Goal: Task Accomplishment & Management: Manage account settings

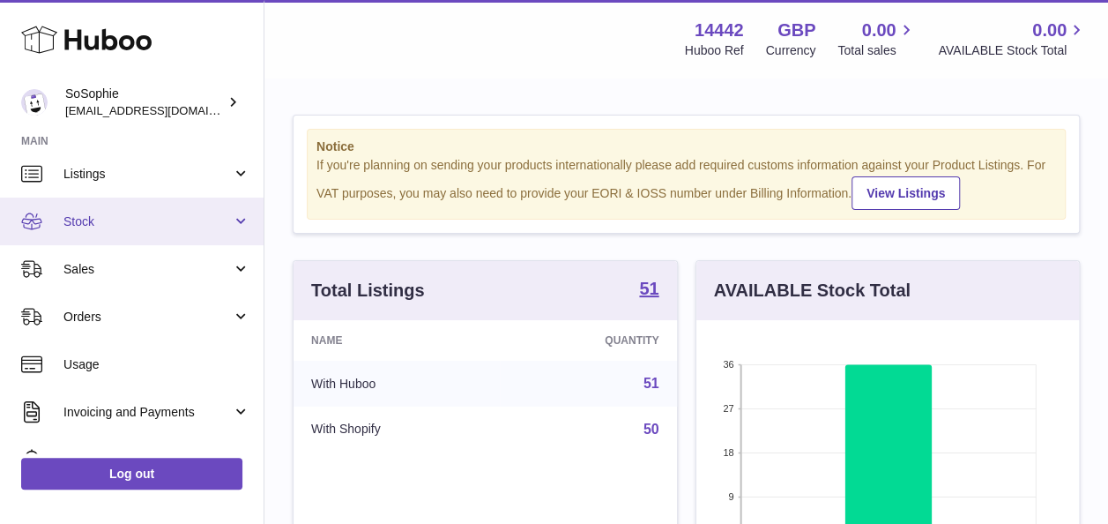
scroll to position [56, 0]
click at [110, 226] on span "Stock" at bounding box center [147, 221] width 168 height 17
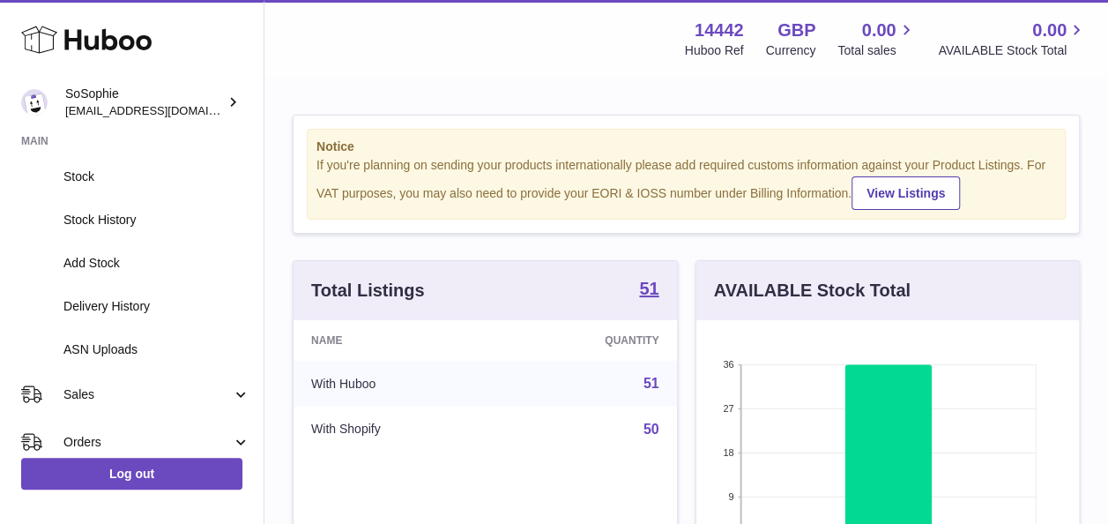
scroll to position [149, 0]
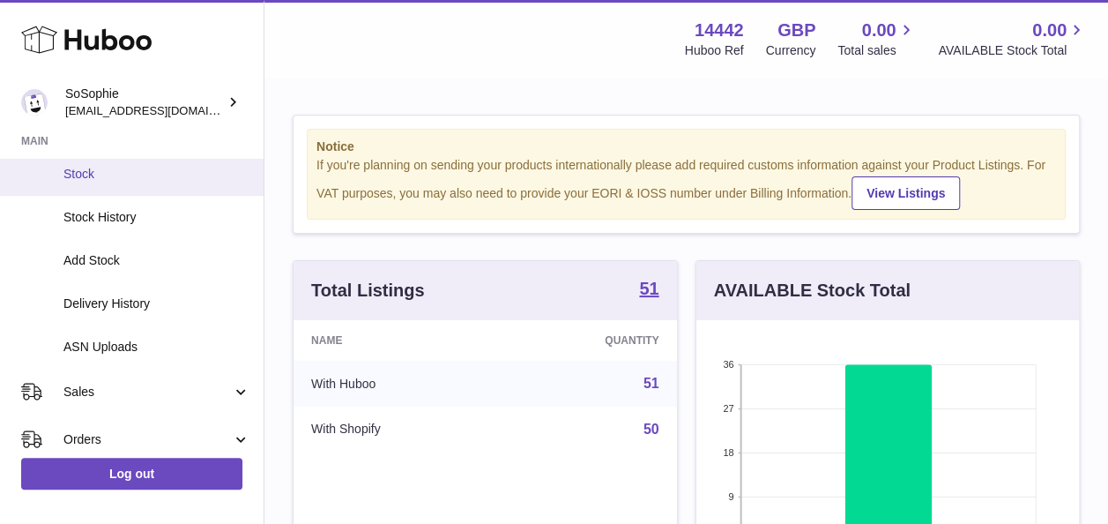
click at [122, 181] on span "Stock" at bounding box center [156, 174] width 187 height 17
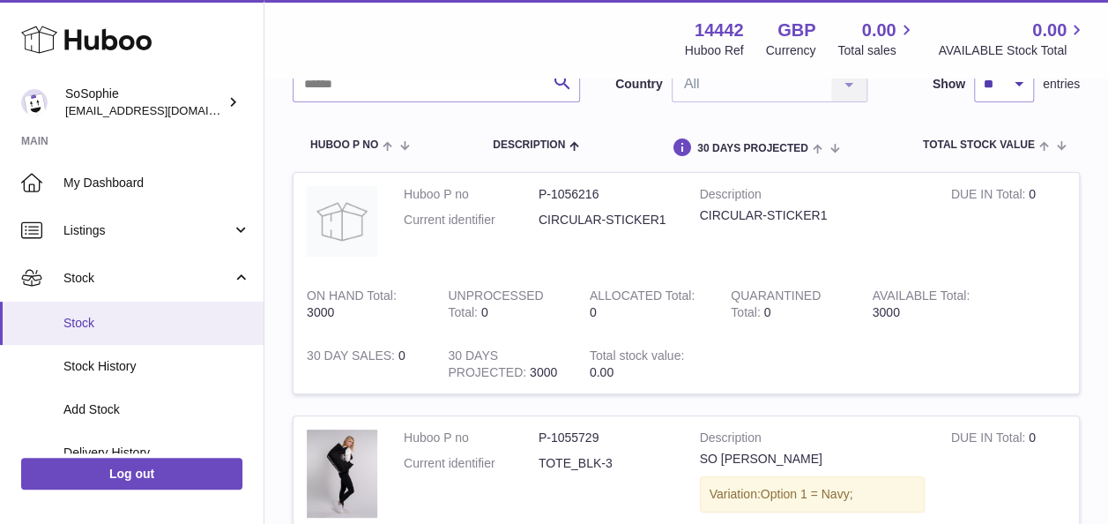
click at [157, 327] on span "Stock" at bounding box center [156, 323] width 187 height 17
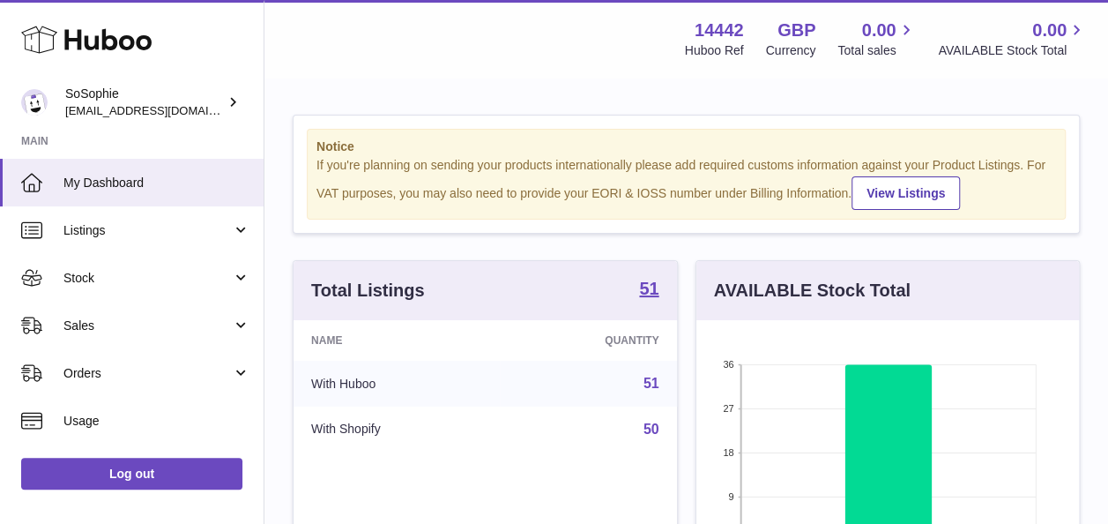
scroll to position [275, 383]
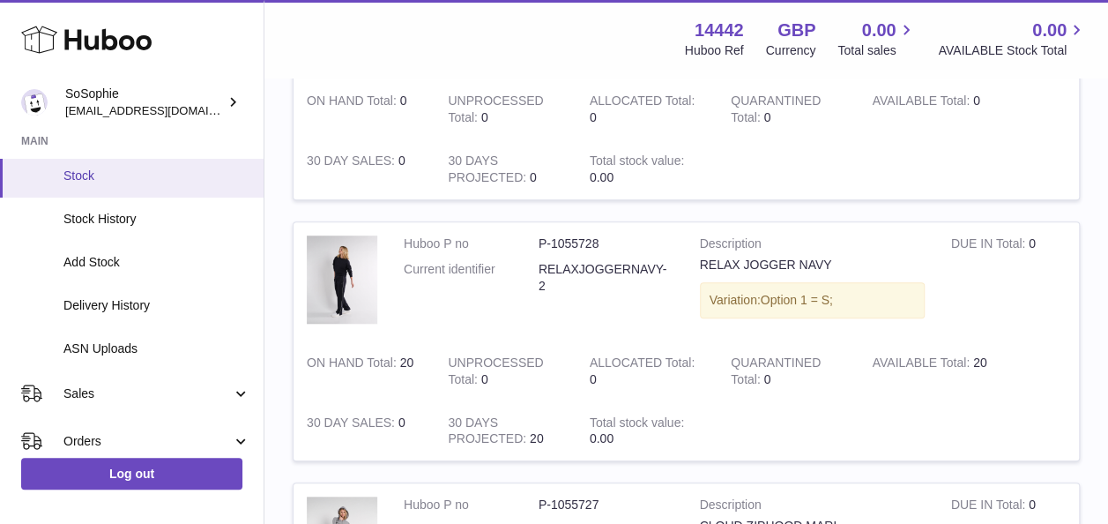
scroll to position [148, 0]
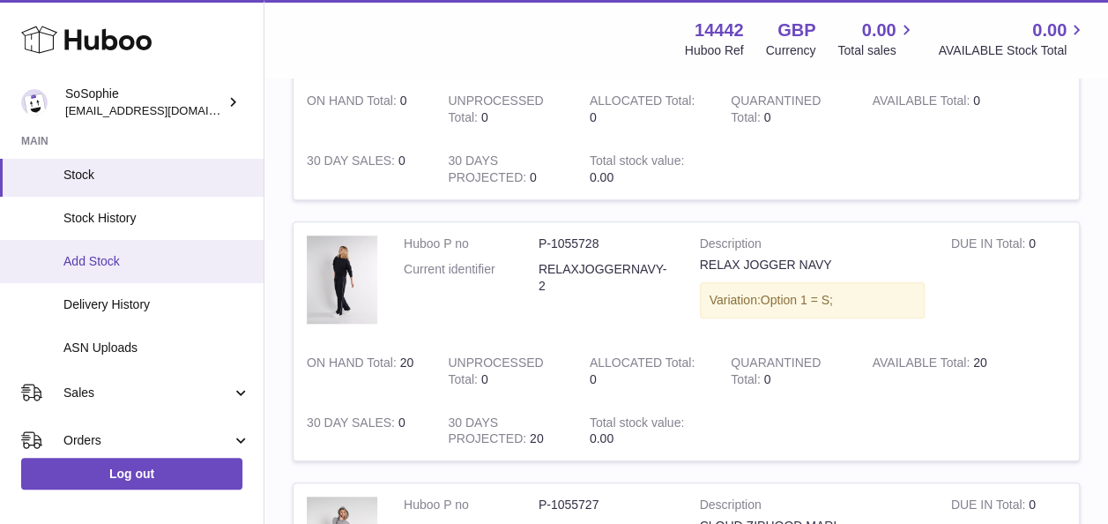
click at [146, 255] on span "Add Stock" at bounding box center [156, 261] width 187 height 17
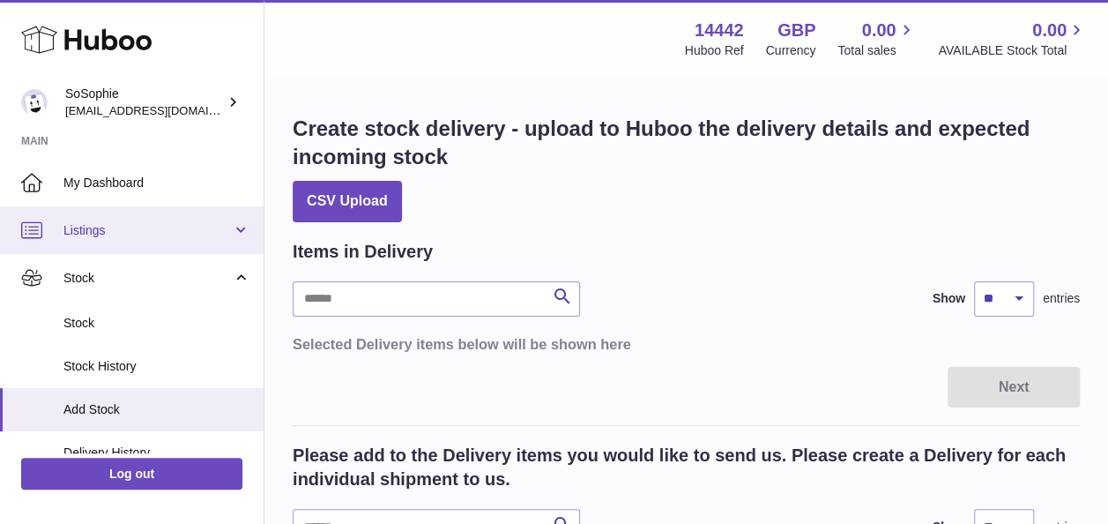
click at [151, 231] on span "Listings" at bounding box center [147, 230] width 168 height 17
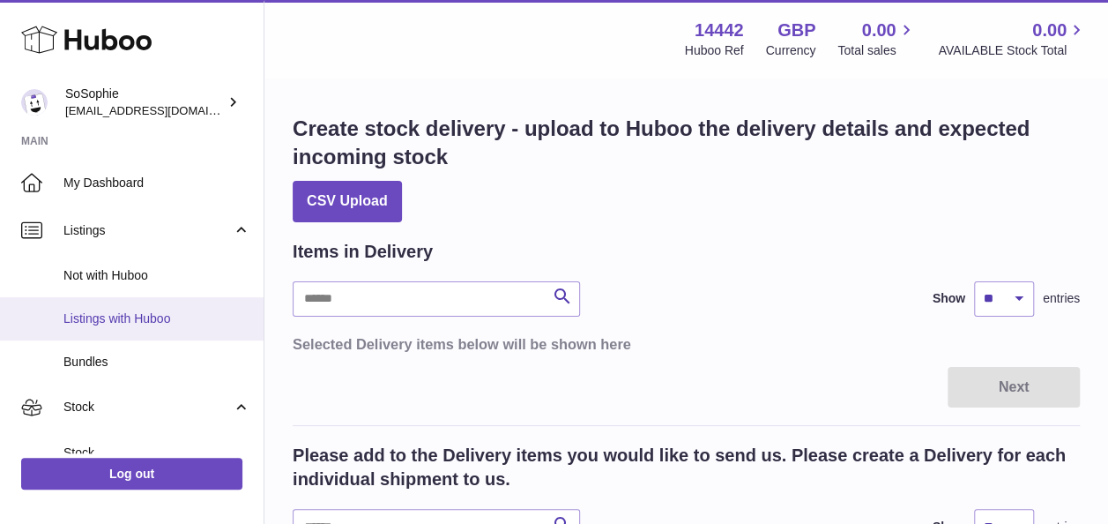
click at [176, 324] on span "Listings with Huboo" at bounding box center [156, 318] width 187 height 17
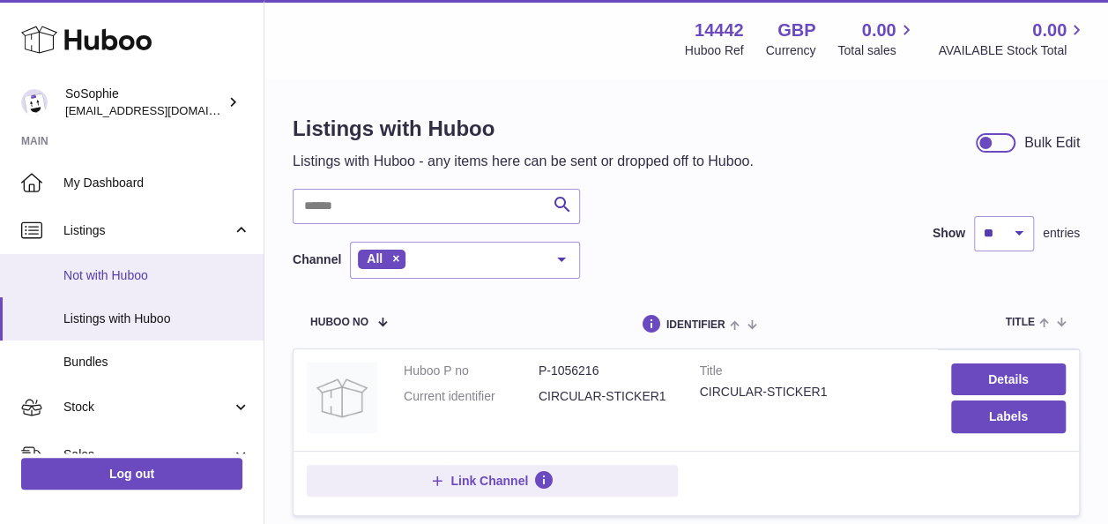
click at [136, 276] on span "Not with Huboo" at bounding box center [156, 275] width 187 height 17
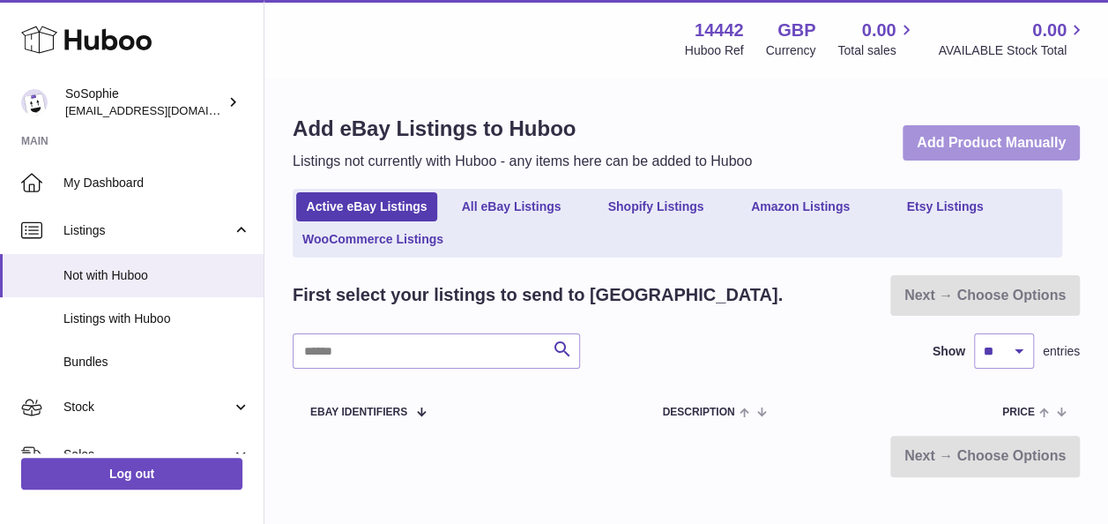
click at [1008, 140] on link "Add Product Manually" at bounding box center [991, 143] width 177 height 36
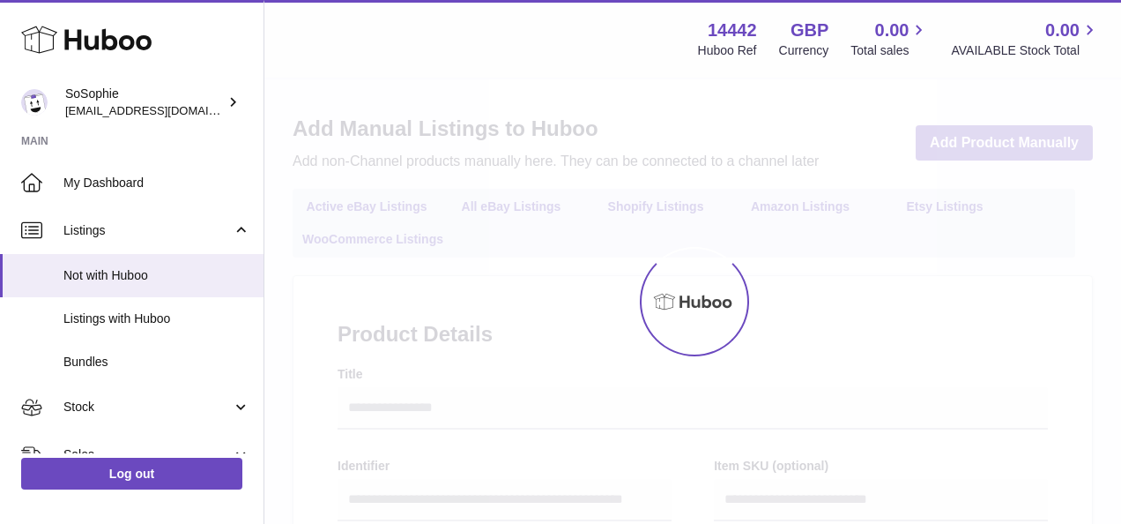
select select
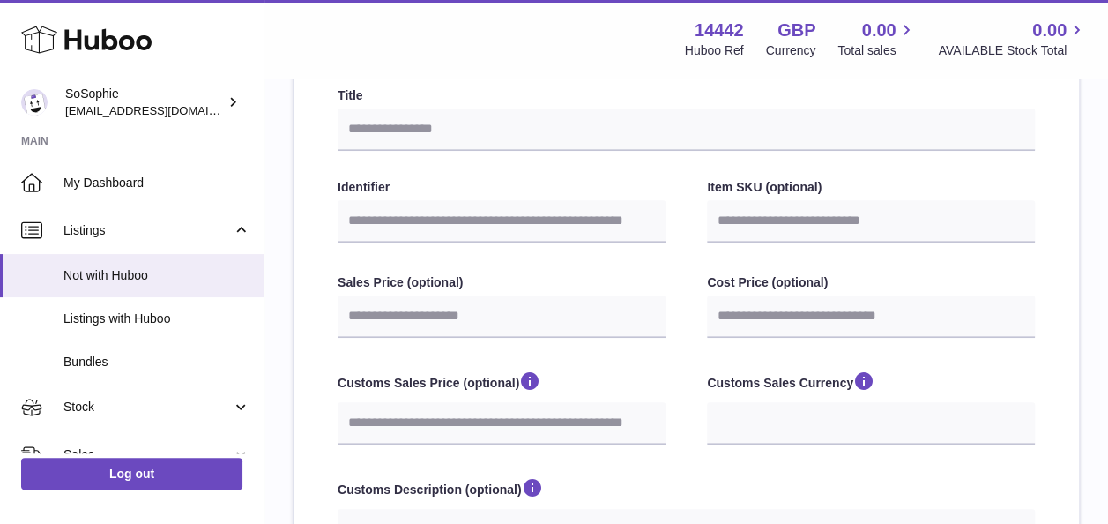
scroll to position [278, 0]
click at [769, 226] on input "Item SKU (optional)" at bounding box center [871, 222] width 328 height 42
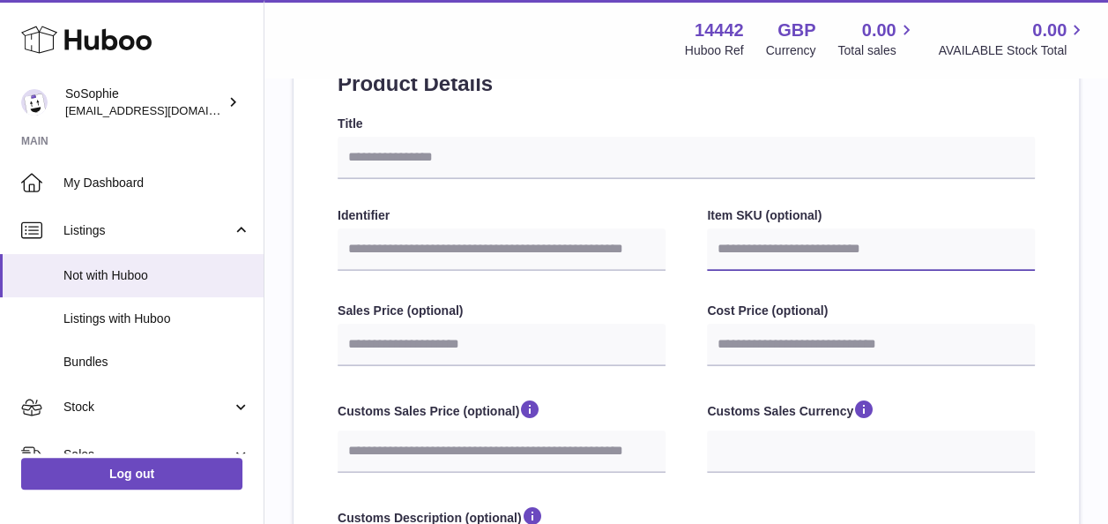
scroll to position [249, 0]
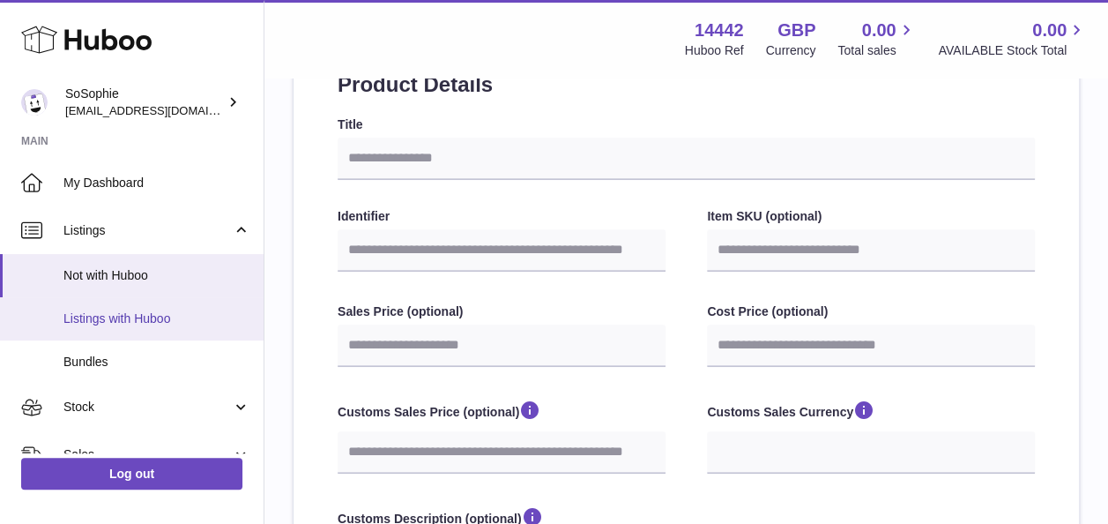
click at [123, 311] on span "Listings with Huboo" at bounding box center [156, 318] width 187 height 17
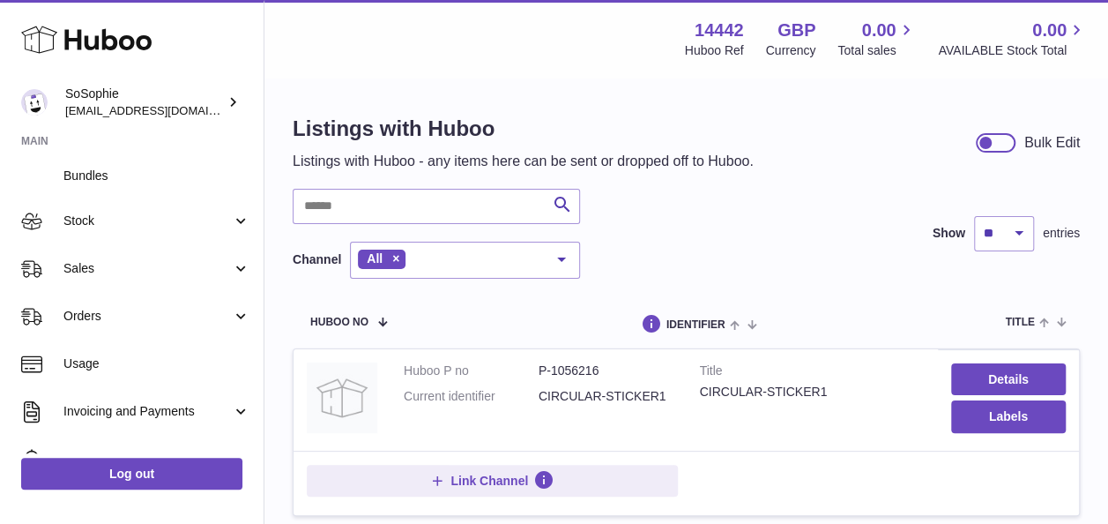
scroll to position [205, 0]
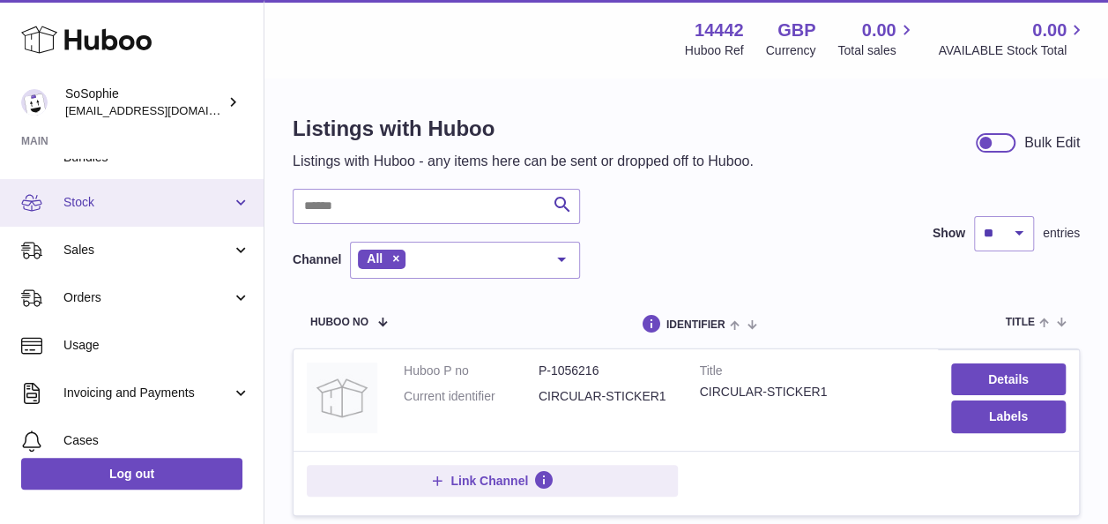
click at [134, 203] on span "Stock" at bounding box center [147, 202] width 168 height 17
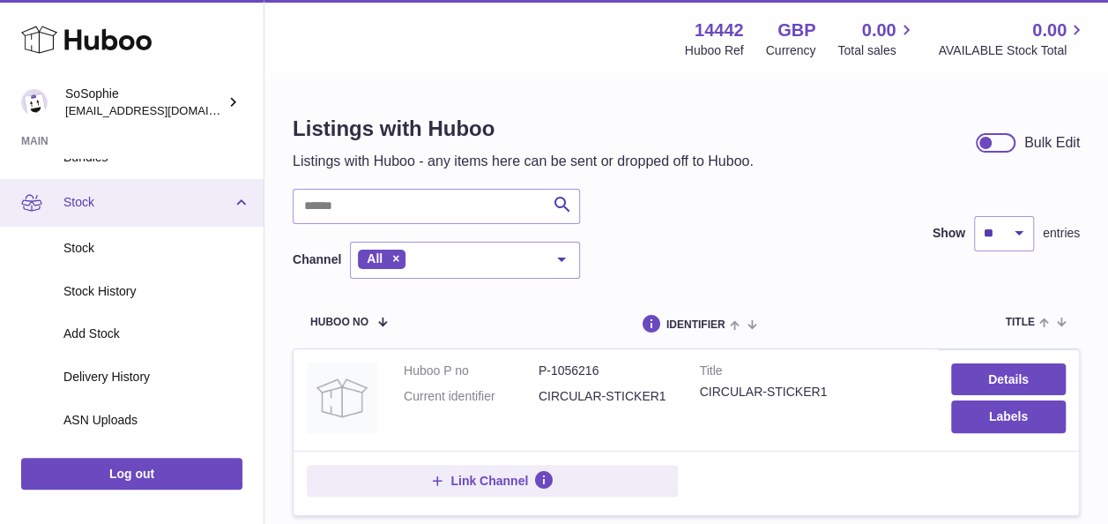
scroll to position [245, 0]
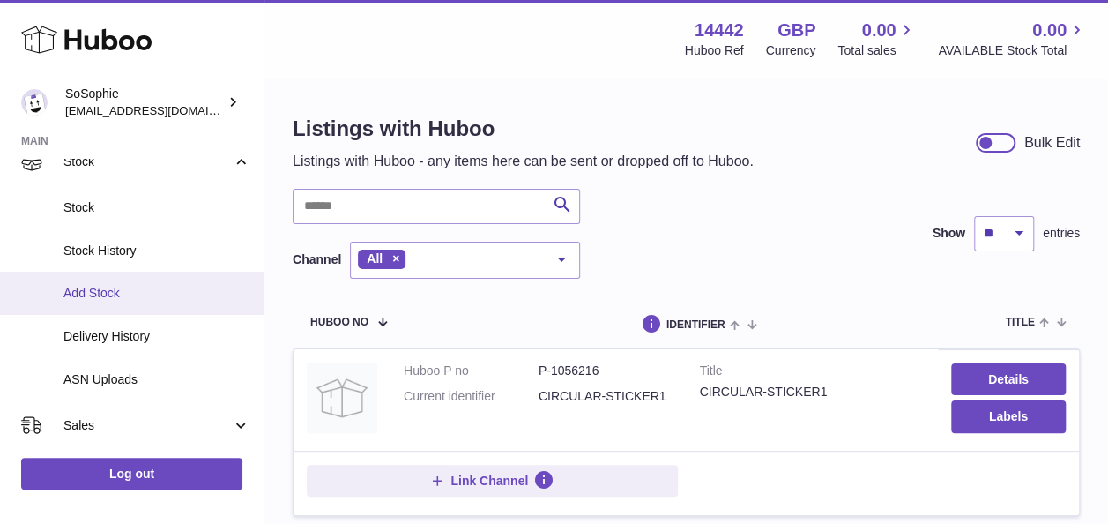
click at [173, 301] on span "Add Stock" at bounding box center [156, 293] width 187 height 17
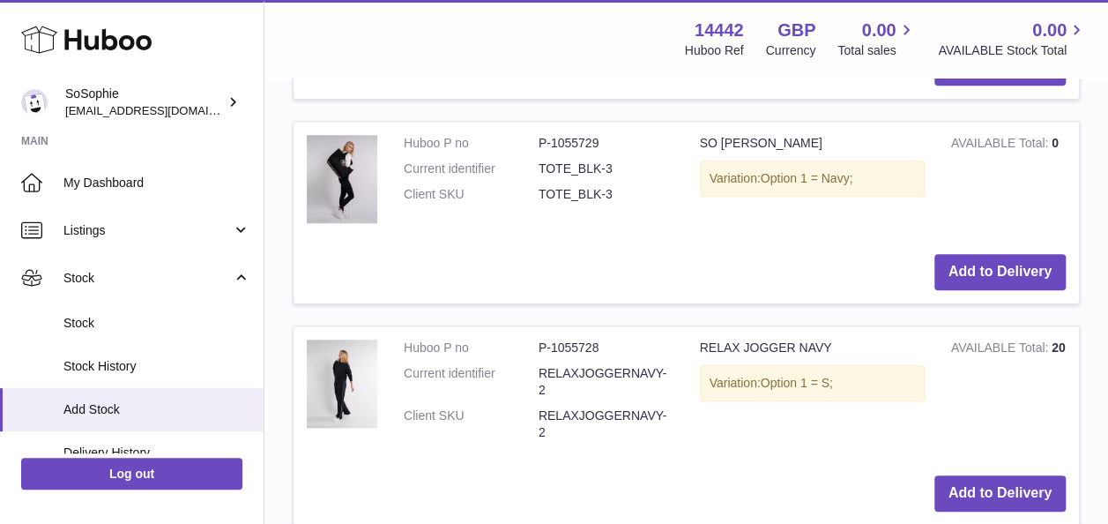
scroll to position [673, 0]
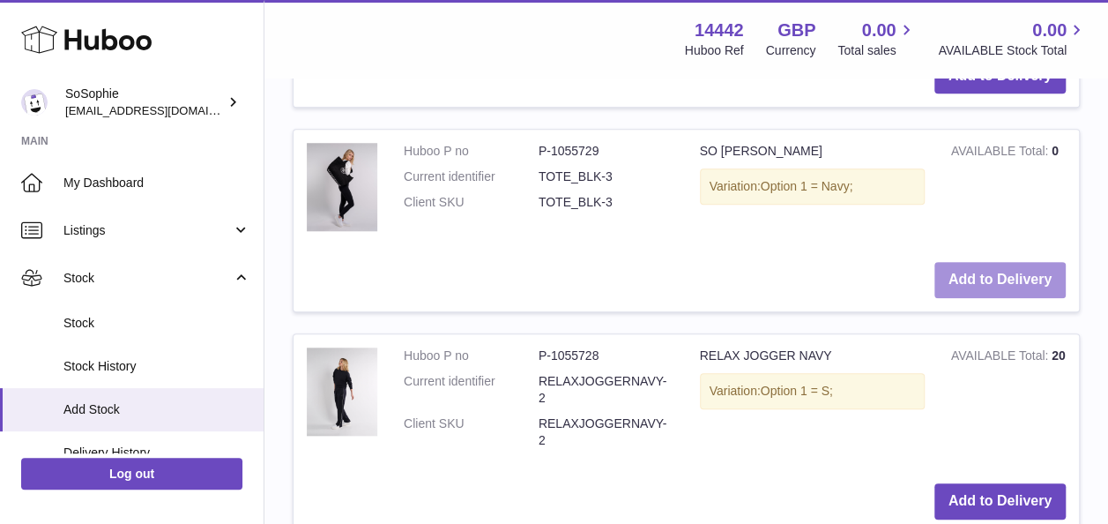
click at [1037, 280] on button "Add to Delivery" at bounding box center [999, 280] width 131 height 36
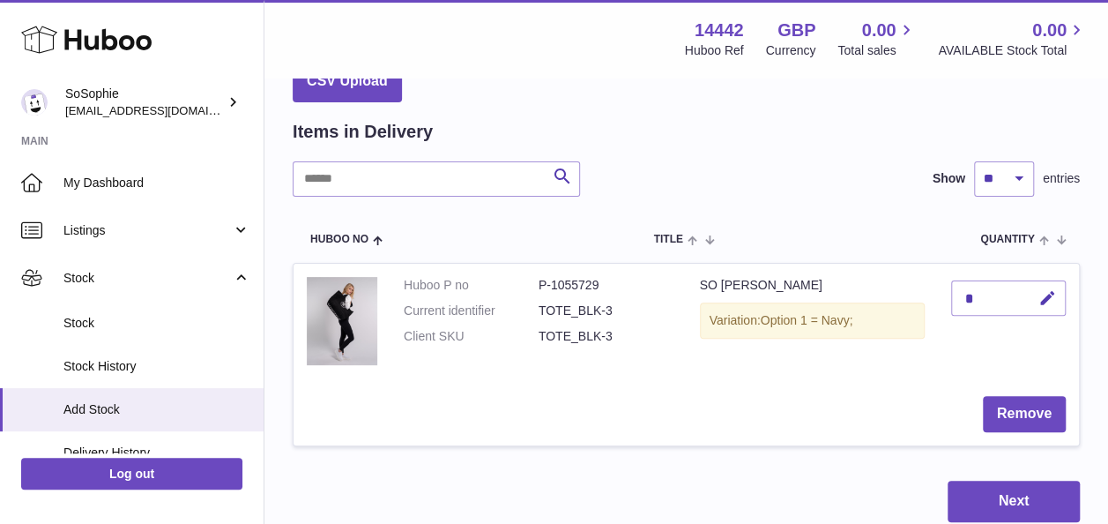
scroll to position [125, 0]
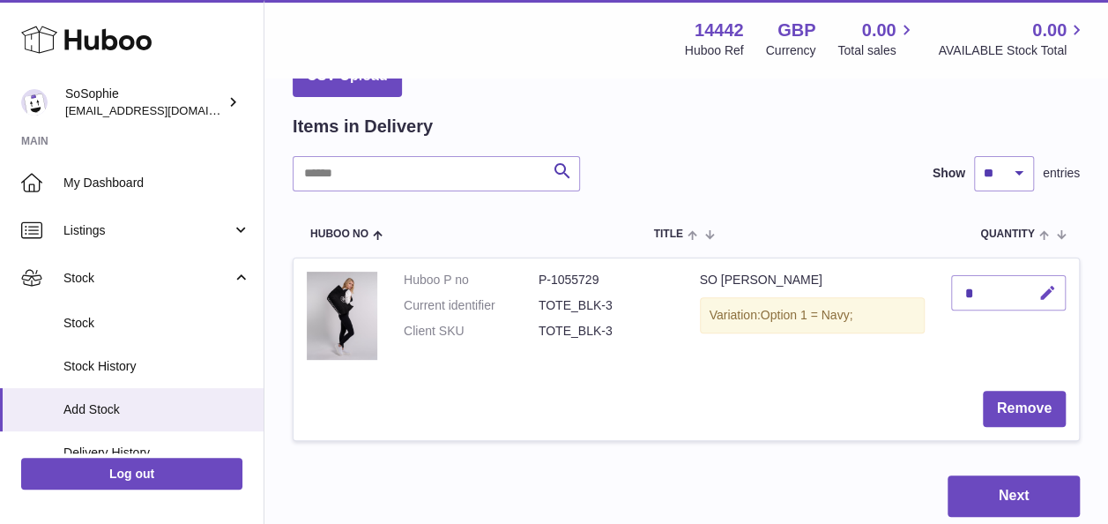
click at [1052, 289] on icon "button" at bounding box center [1047, 293] width 19 height 19
type input "***"
click at [1041, 294] on icon "submit" at bounding box center [1048, 293] width 16 height 16
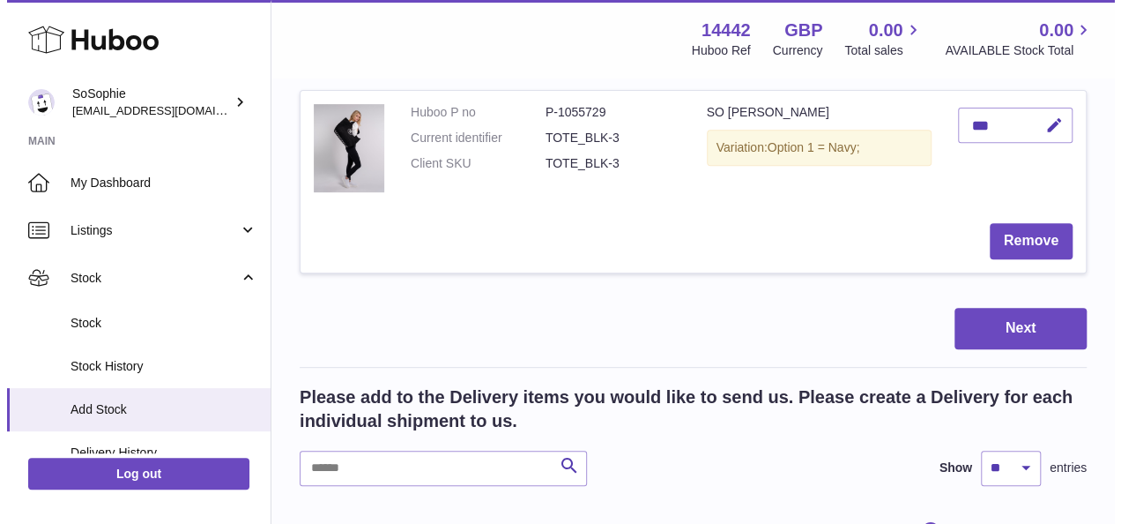
scroll to position [287, 0]
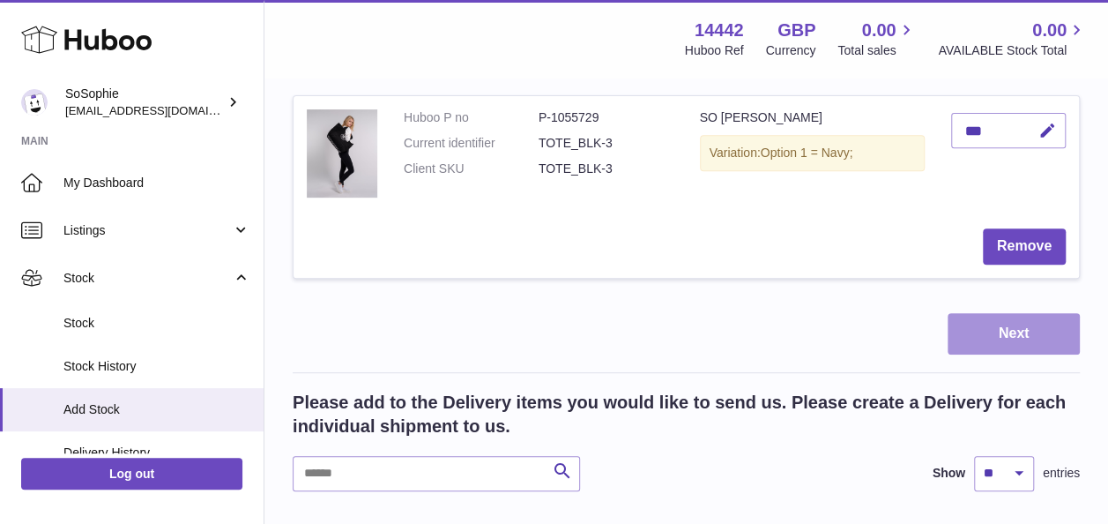
click at [1020, 335] on button "Next" at bounding box center [1014, 333] width 132 height 41
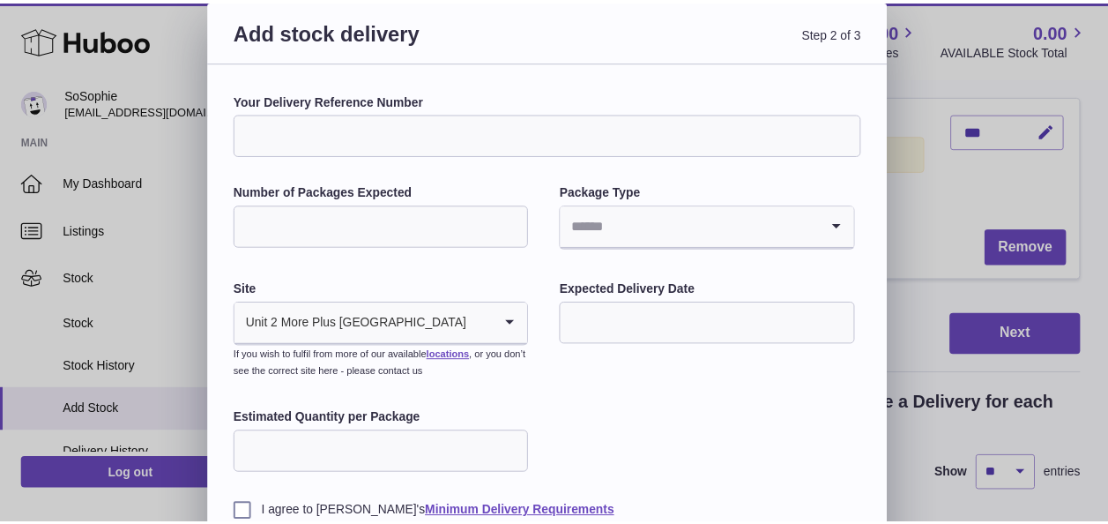
scroll to position [104, 0]
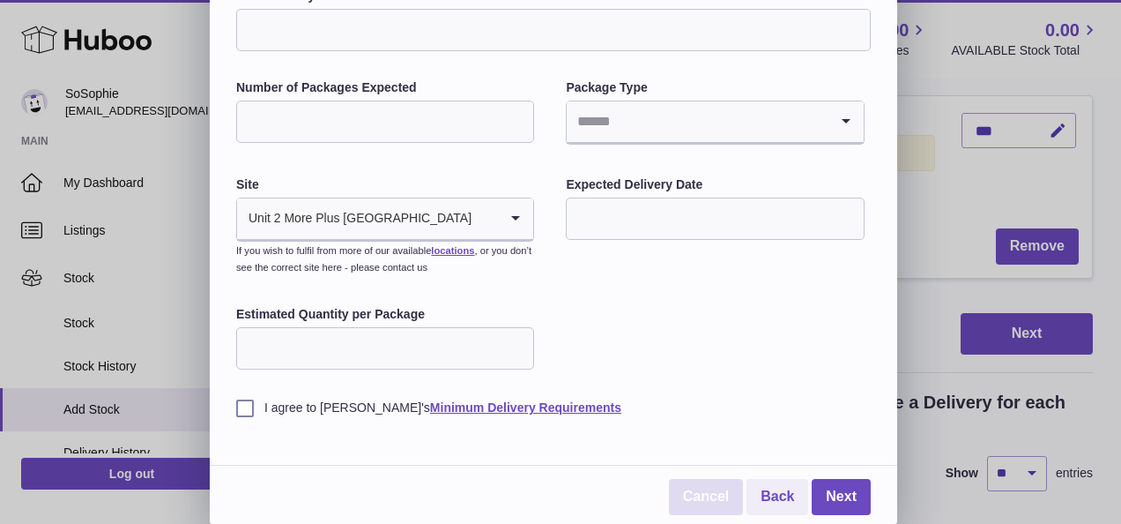
click at [703, 509] on link "Cancel" at bounding box center [706, 497] width 74 height 36
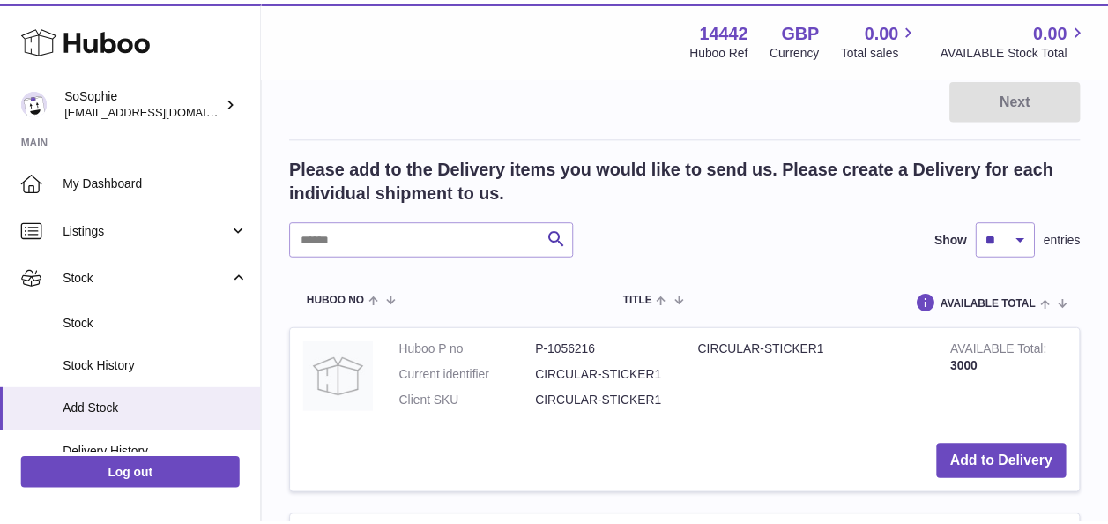
scroll to position [0, 0]
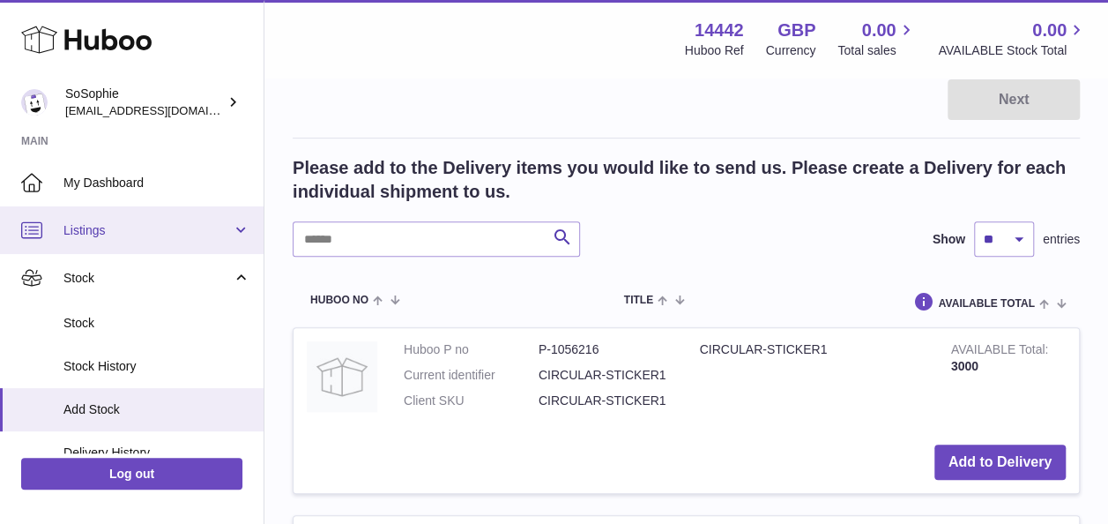
click at [132, 224] on span "Listings" at bounding box center [147, 230] width 168 height 17
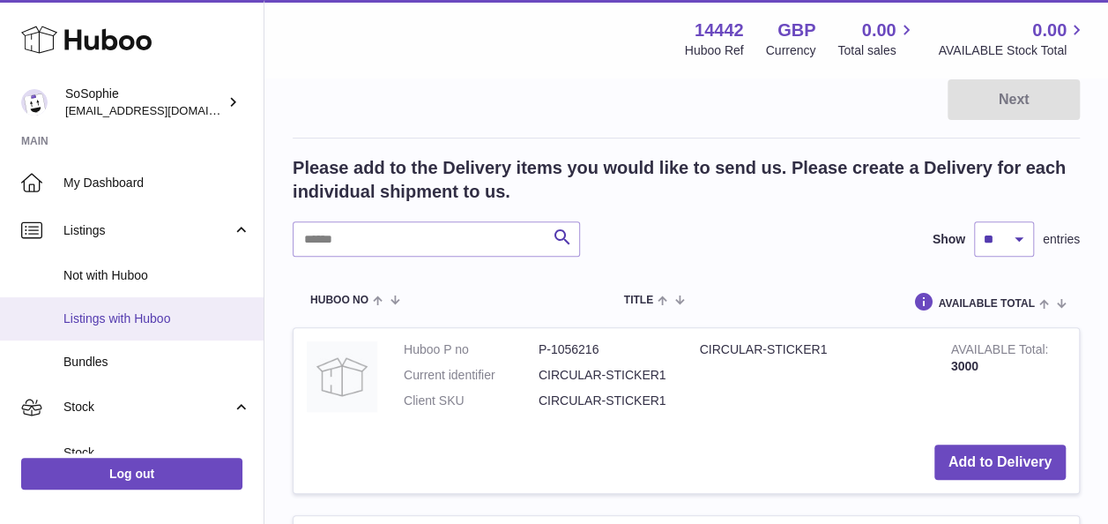
click at [152, 321] on span "Listings with Huboo" at bounding box center [156, 318] width 187 height 17
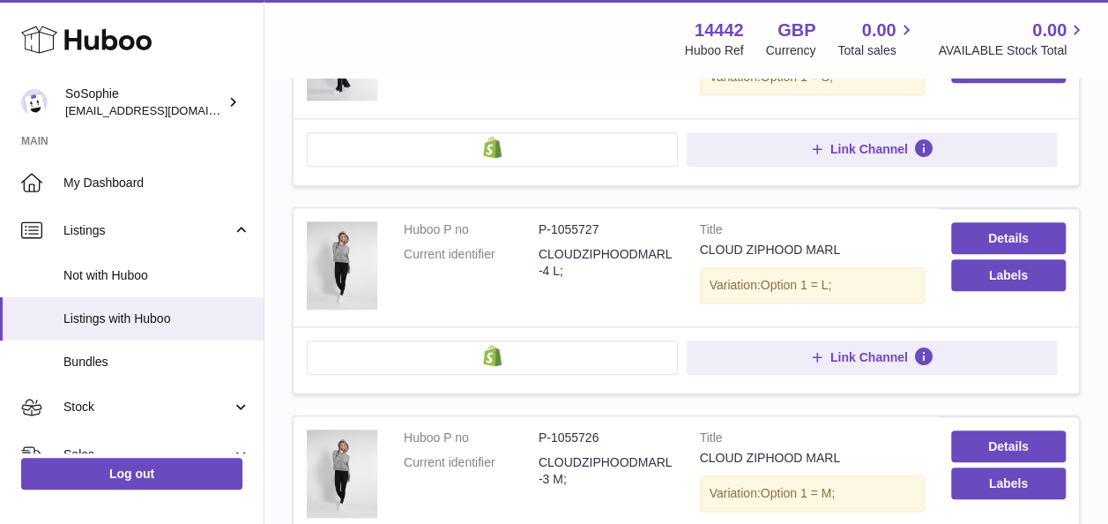
scroll to position [512, 0]
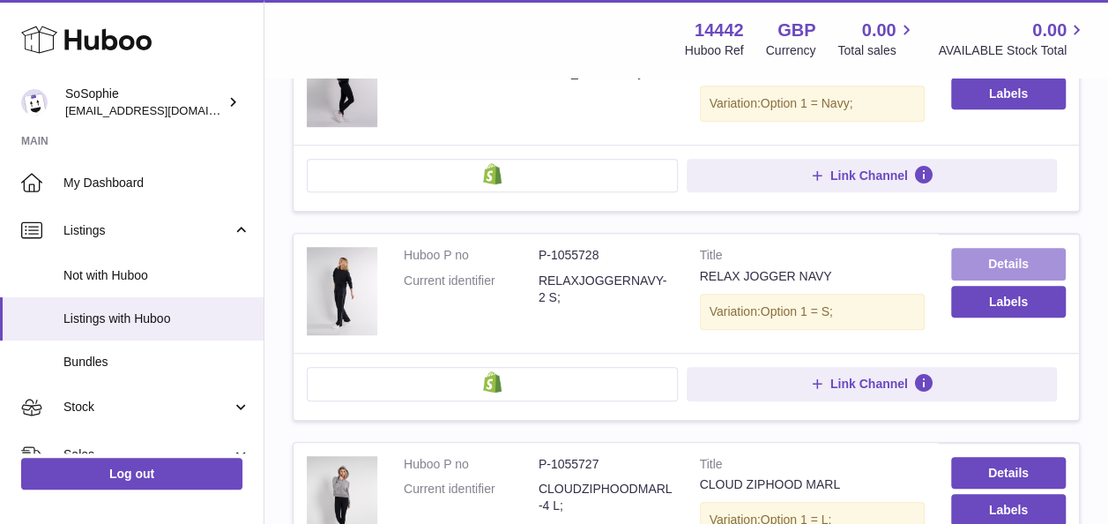
click at [995, 257] on link "Details" at bounding box center [1008, 264] width 115 height 32
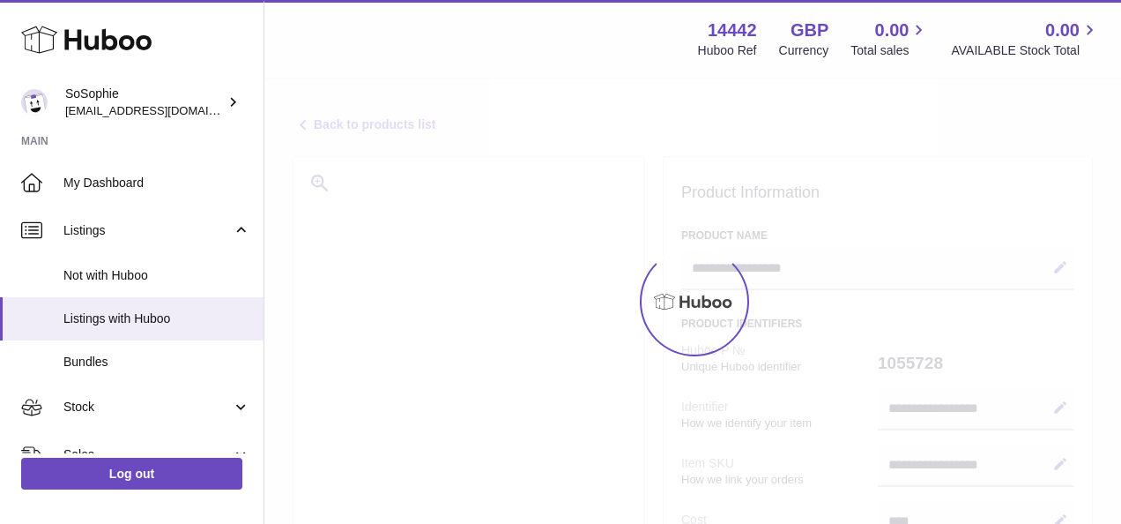
select select
select select "***"
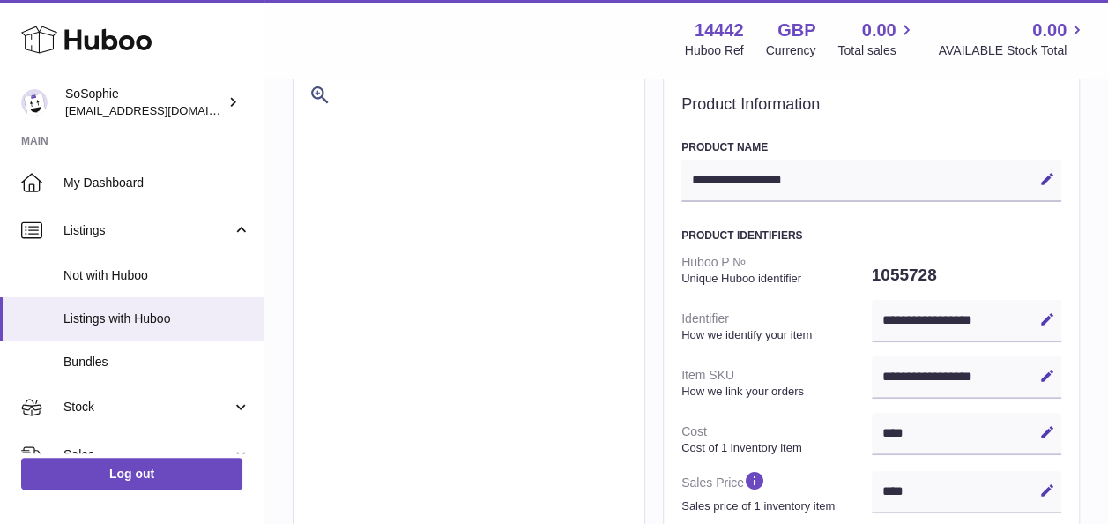
scroll to position [95, 0]
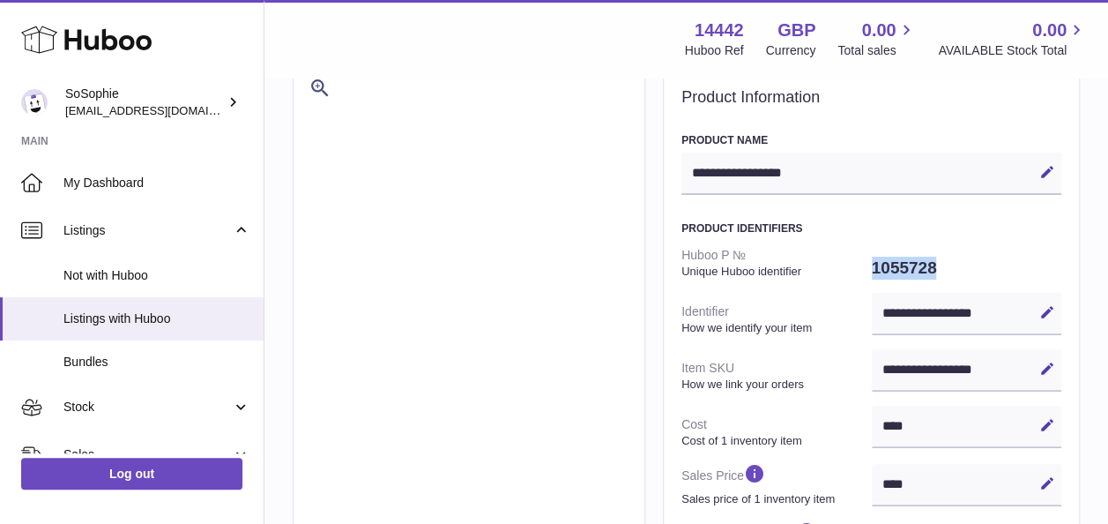
drag, startPoint x: 948, startPoint y: 273, endPoint x: 870, endPoint y: 272, distance: 77.6
drag, startPoint x: 870, startPoint y: 272, endPoint x: 804, endPoint y: 272, distance: 66.1
click at [804, 272] on strong "Unique Huboo identifier" at bounding box center [774, 272] width 186 height 16
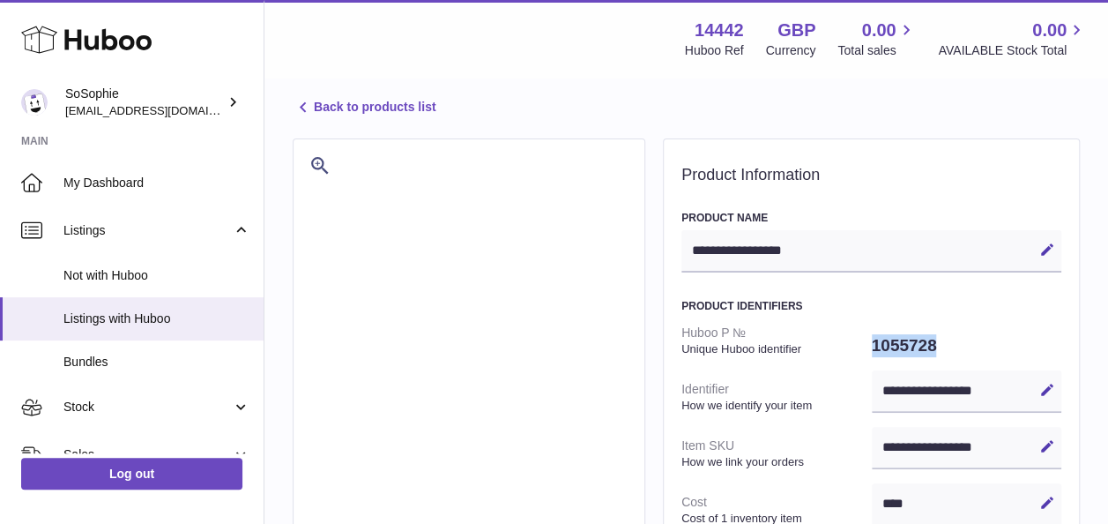
scroll to position [0, 0]
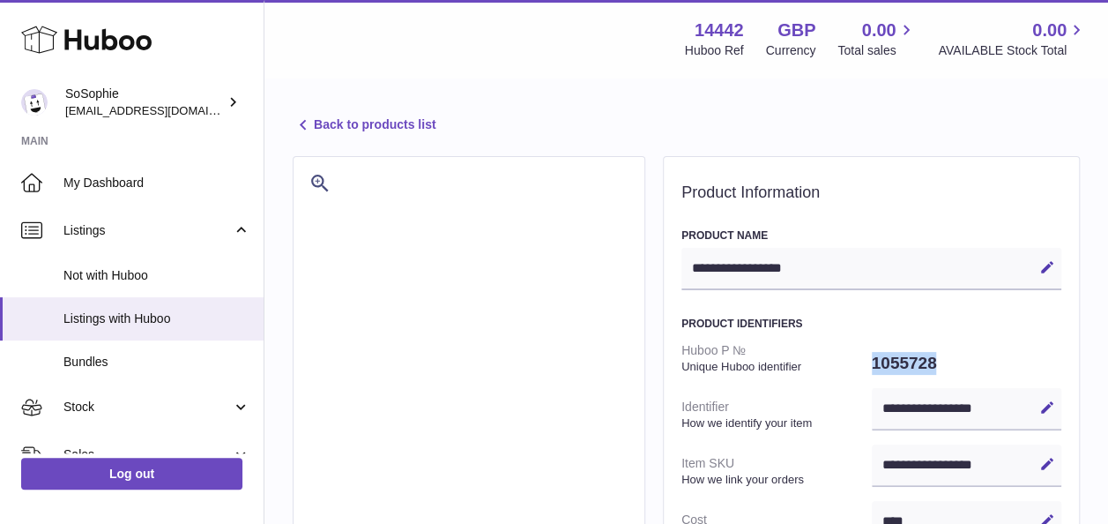
click at [353, 115] on link "Back to products list" at bounding box center [364, 125] width 143 height 21
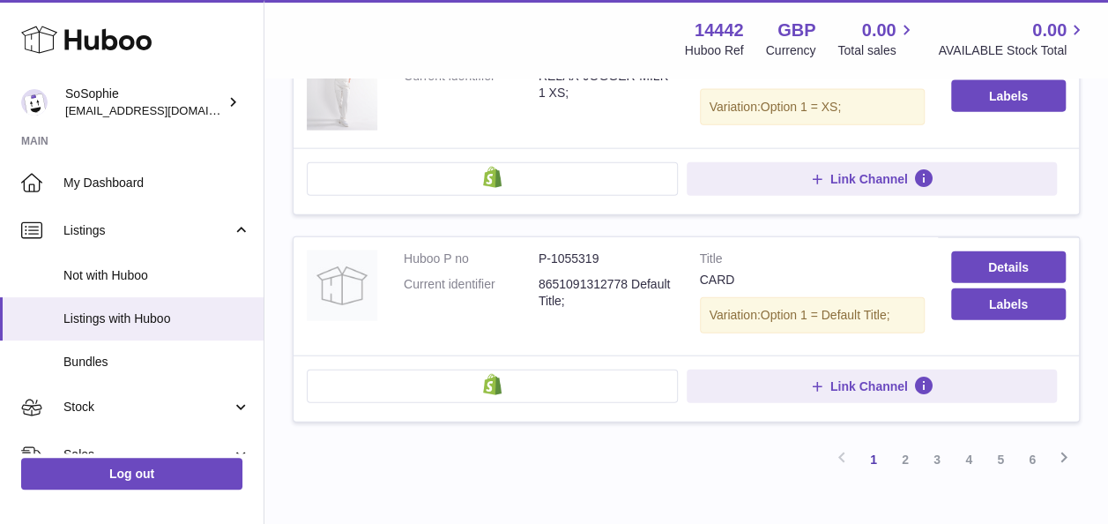
scroll to position [1967, 0]
click at [1073, 445] on icon at bounding box center [1063, 456] width 21 height 22
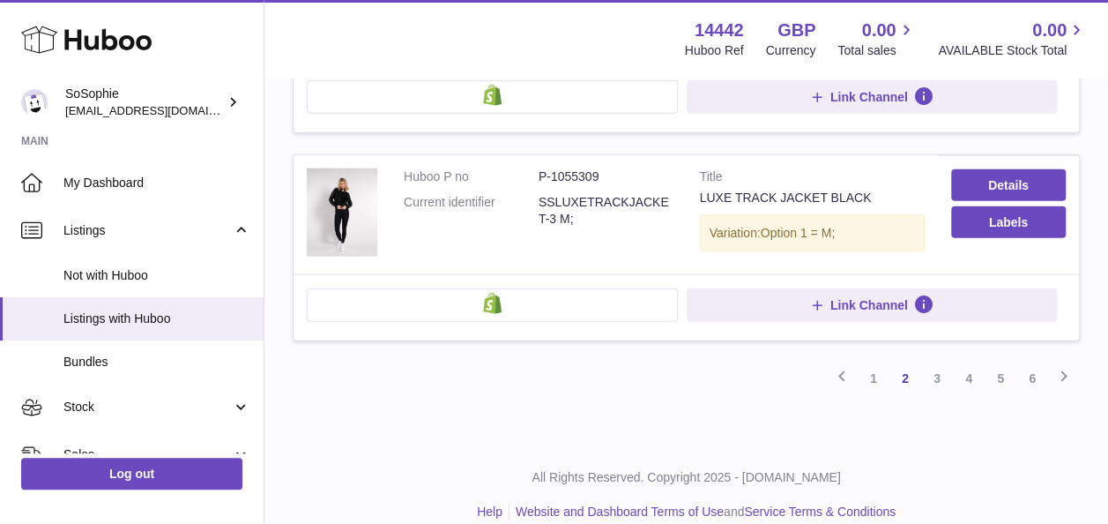
scroll to position [2068, 0]
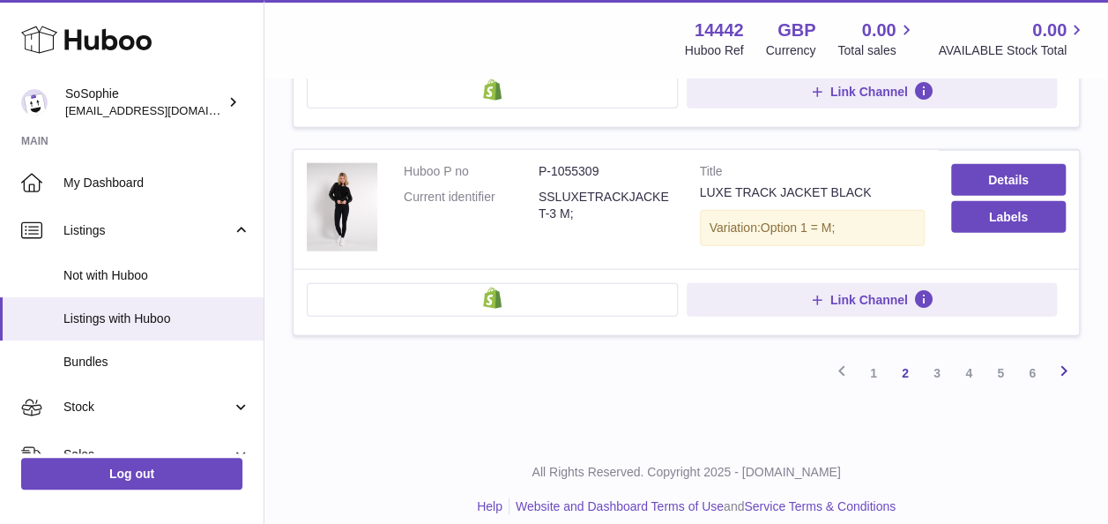
click at [1068, 360] on icon at bounding box center [1063, 371] width 21 height 22
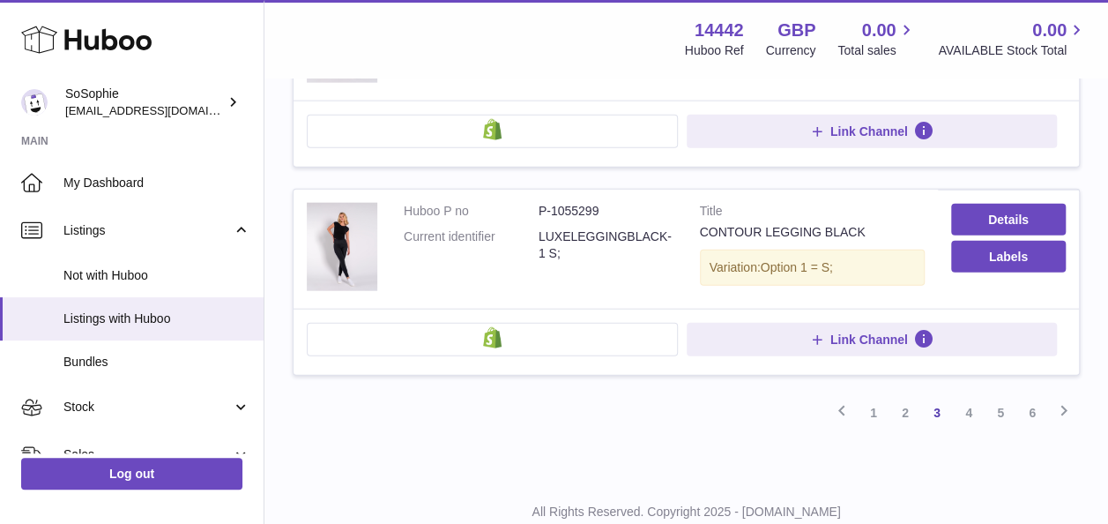
scroll to position [2035, 0]
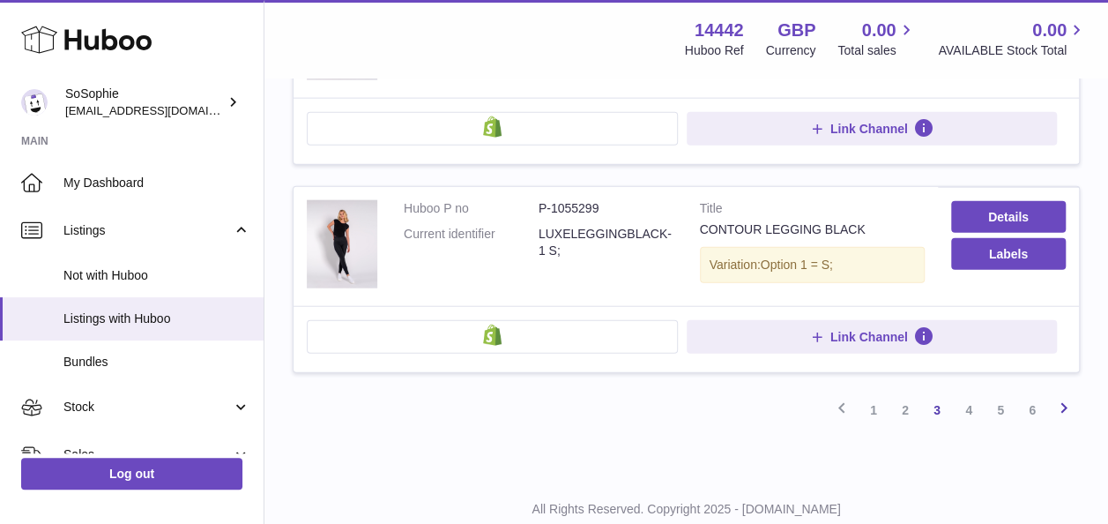
click at [1068, 397] on icon at bounding box center [1063, 408] width 21 height 22
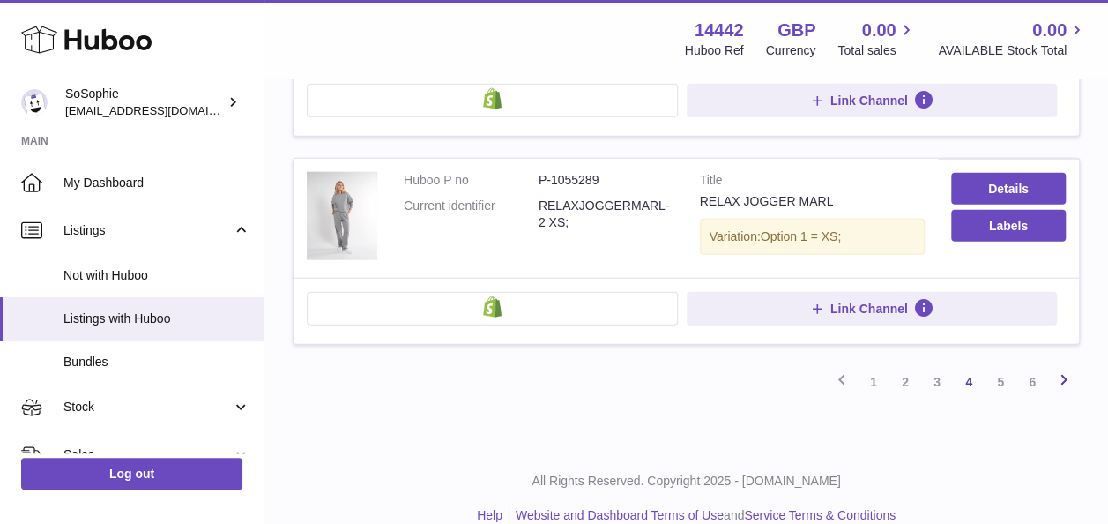
scroll to position [2075, 0]
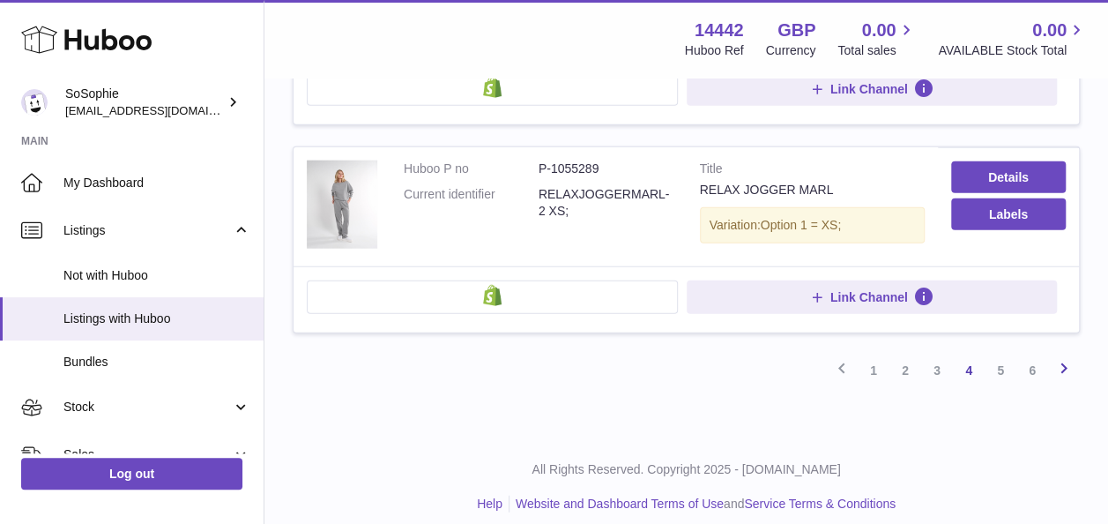
click at [1058, 363] on link "Next" at bounding box center [1064, 370] width 32 height 32
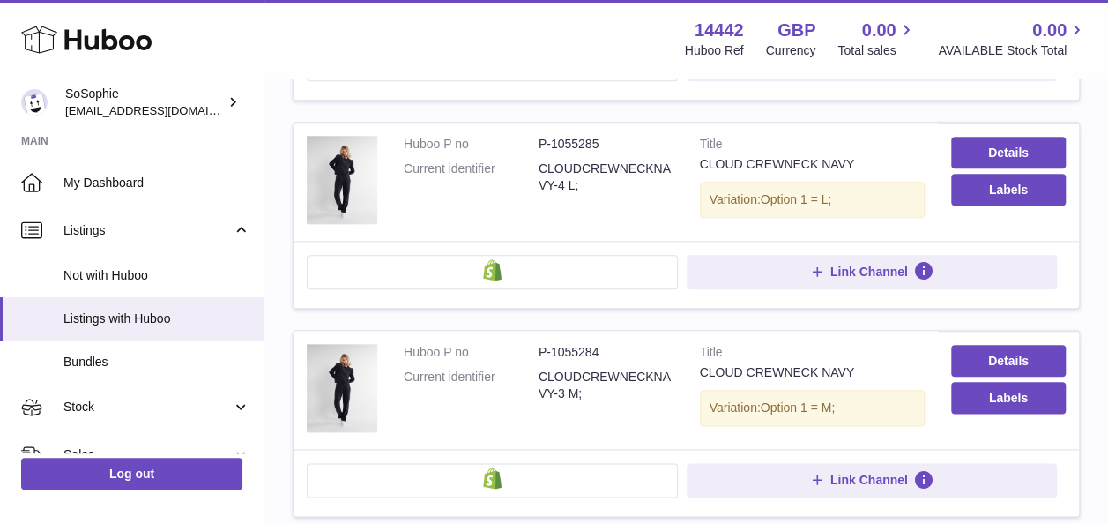
scroll to position [847, 0]
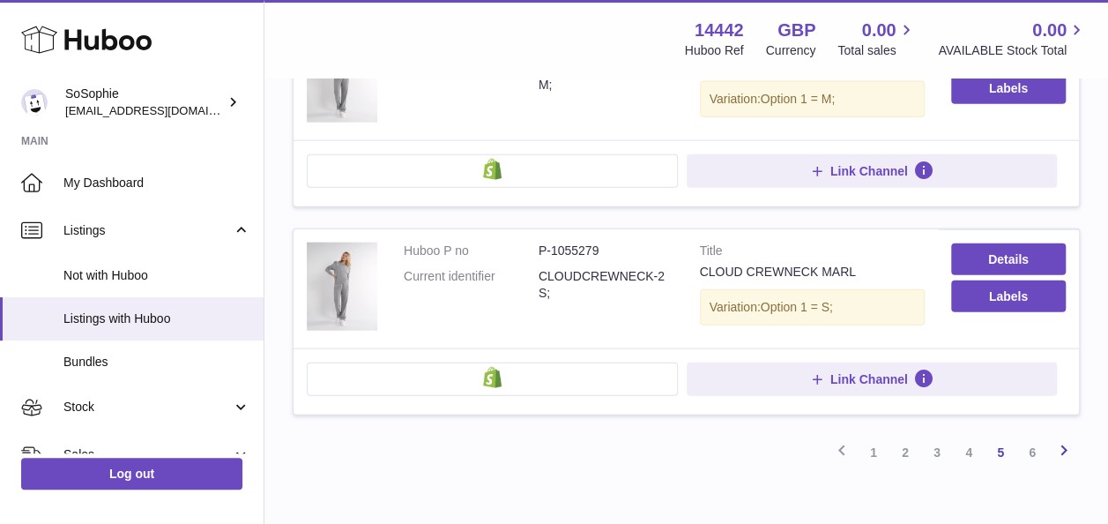
click at [1068, 439] on icon at bounding box center [1063, 450] width 21 height 22
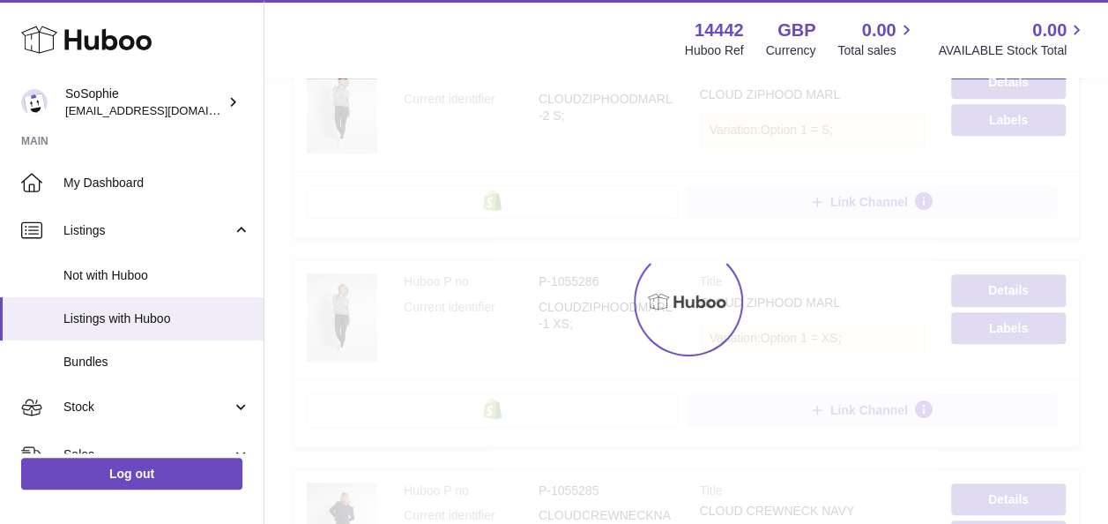
scroll to position [79, 0]
